Goal: Information Seeking & Learning: Find contact information

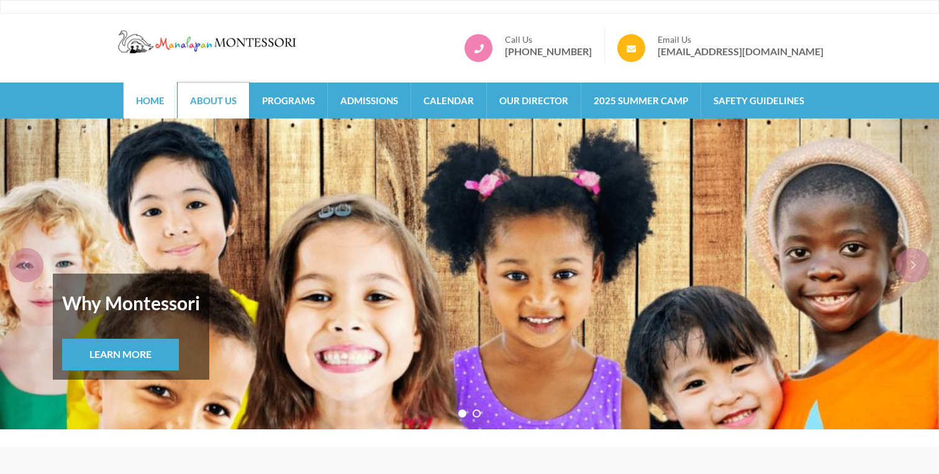
click at [214, 106] on link "About Us" at bounding box center [213, 101] width 71 height 36
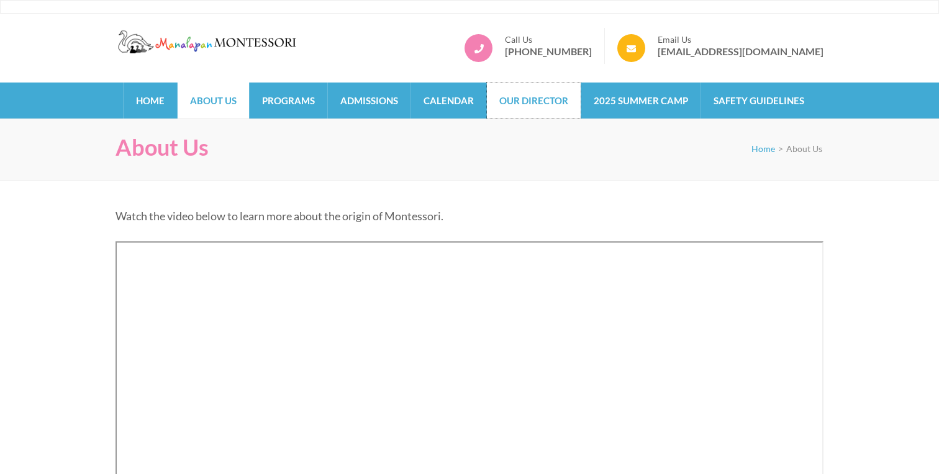
click at [554, 100] on link "Our Director" at bounding box center [534, 101] width 94 height 36
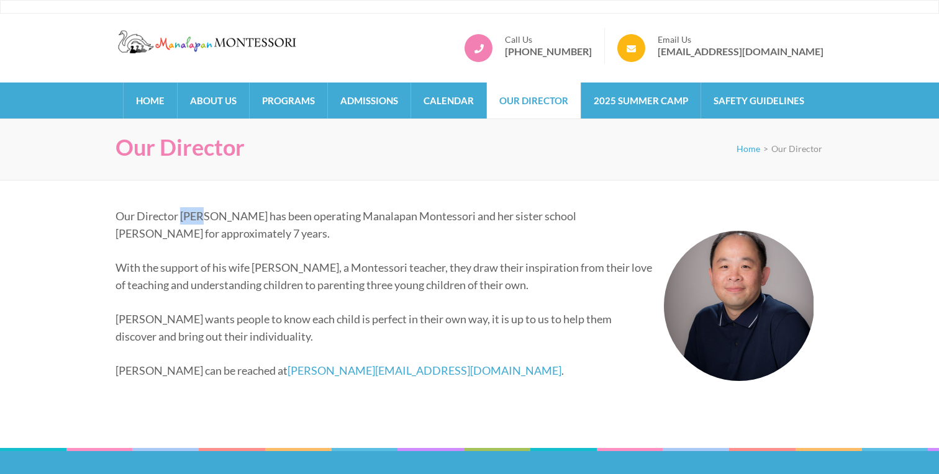
drag, startPoint x: 182, startPoint y: 217, endPoint x: 202, endPoint y: 217, distance: 19.9
click at [202, 217] on p "Our Director [PERSON_NAME] has been operating Manalapan Montessori and her sist…" at bounding box center [464, 224] width 698 height 35
copy p "[PERSON_NAME]"
drag, startPoint x: 387, startPoint y: 372, endPoint x: 228, endPoint y: 369, distance: 158.9
click at [228, 369] on p "[PERSON_NAME] can be reached at [EMAIL_ADDRESS][DOMAIN_NAME] ." at bounding box center [464, 370] width 698 height 17
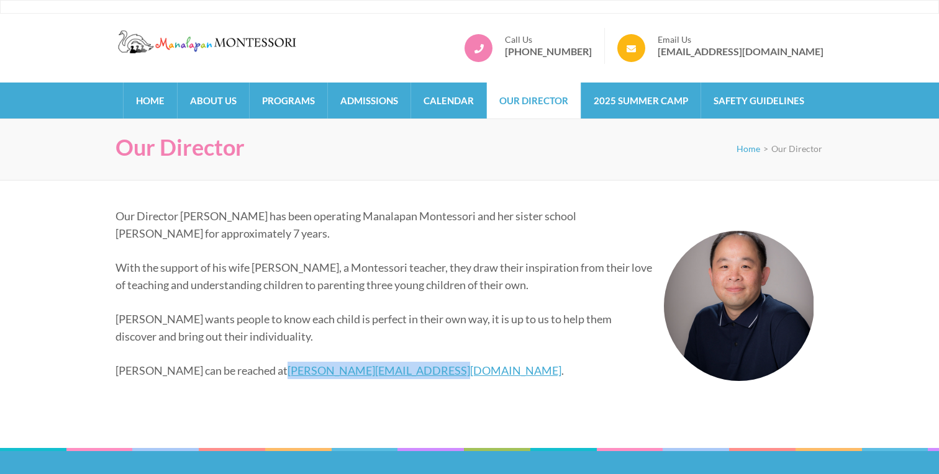
copy link "[PERSON_NAME][EMAIL_ADDRESS][DOMAIN_NAME]"
click at [421, 215] on p "Our Director [PERSON_NAME] has been operating Manalapan Montessori and her sist…" at bounding box center [464, 224] width 698 height 35
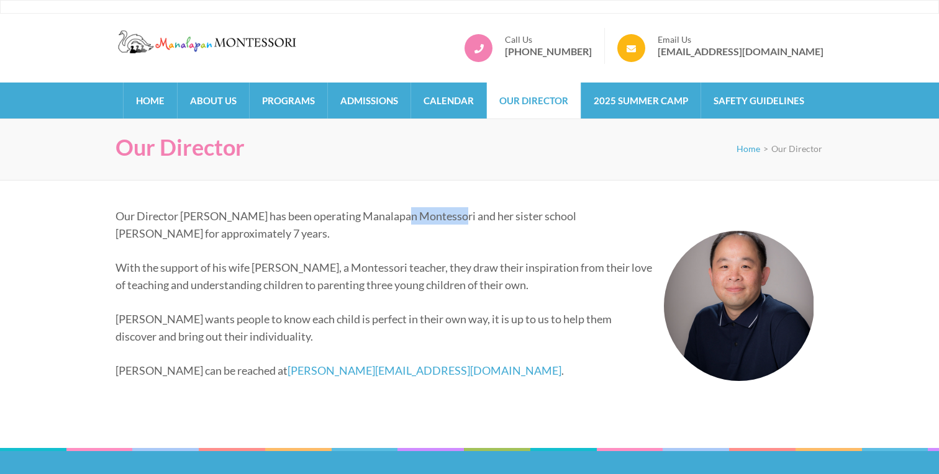
click at [421, 215] on p "Our Director [PERSON_NAME] has been operating Manalapan Montessori and her sist…" at bounding box center [464, 224] width 698 height 35
copy p "Montessori"
click at [228, 224] on p "Our Director [PERSON_NAME] has been operating Manalapan Montessori and her sist…" at bounding box center [464, 224] width 698 height 35
drag, startPoint x: 240, startPoint y: 220, endPoint x: 182, endPoint y: 218, distance: 57.8
click at [182, 218] on p "Our Director [PERSON_NAME] has been operating Manalapan Montessori and her sist…" at bounding box center [464, 224] width 698 height 35
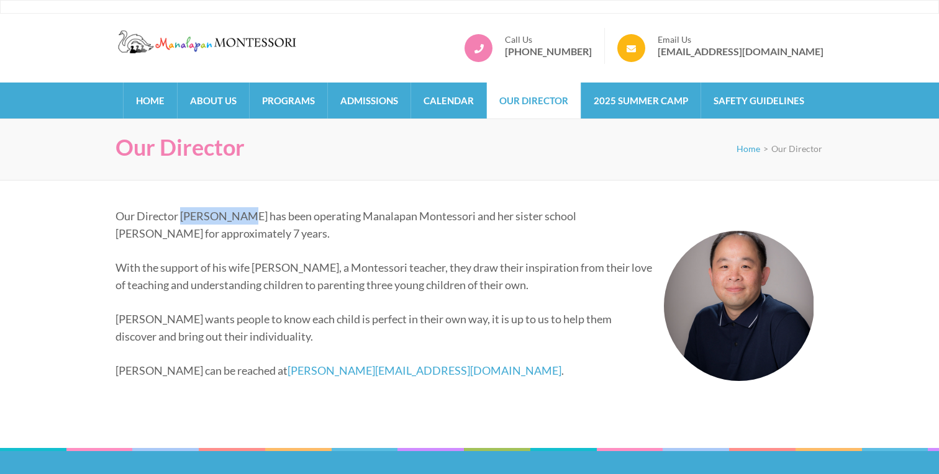
copy p "[PERSON_NAME]"
